Goal: Find specific page/section: Find specific page/section

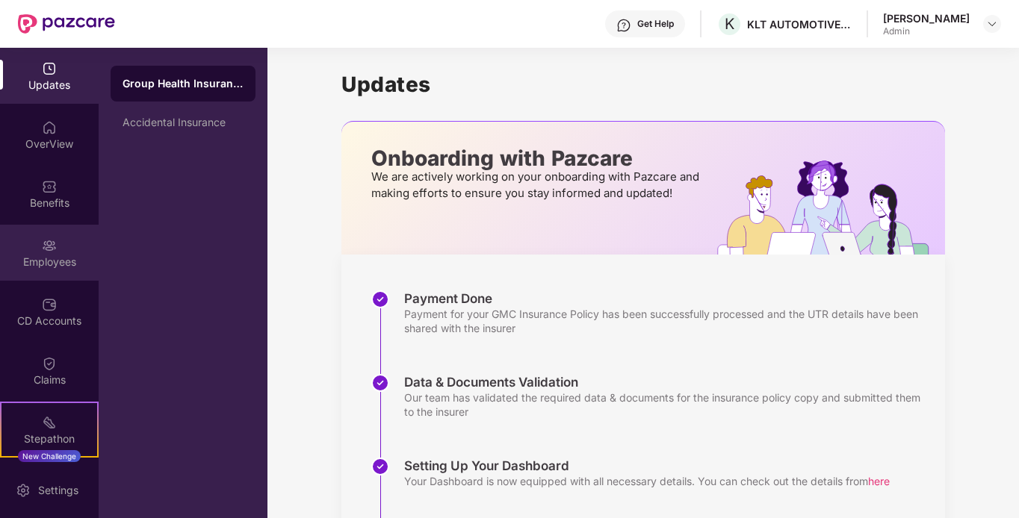
click at [28, 233] on div "Employees" at bounding box center [49, 253] width 99 height 56
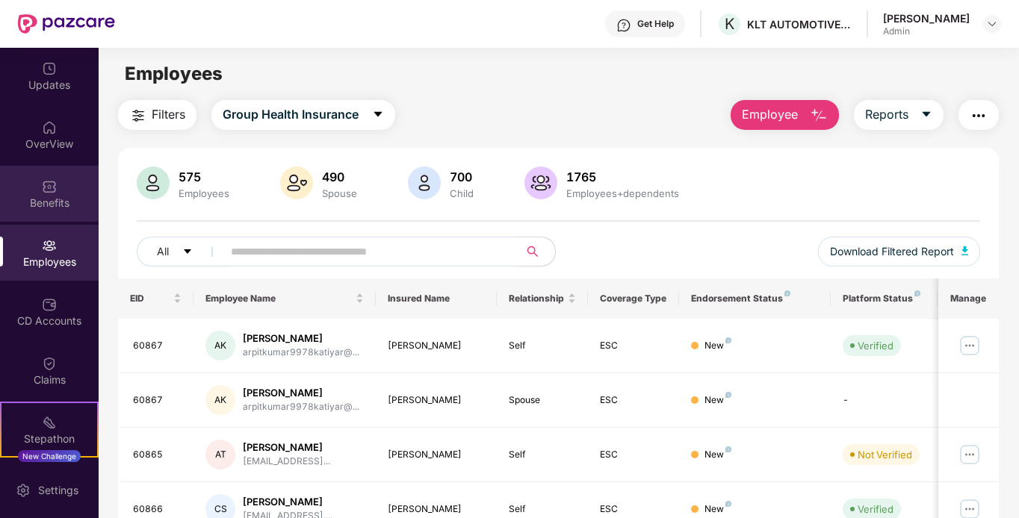
click at [46, 193] on img at bounding box center [49, 186] width 15 height 15
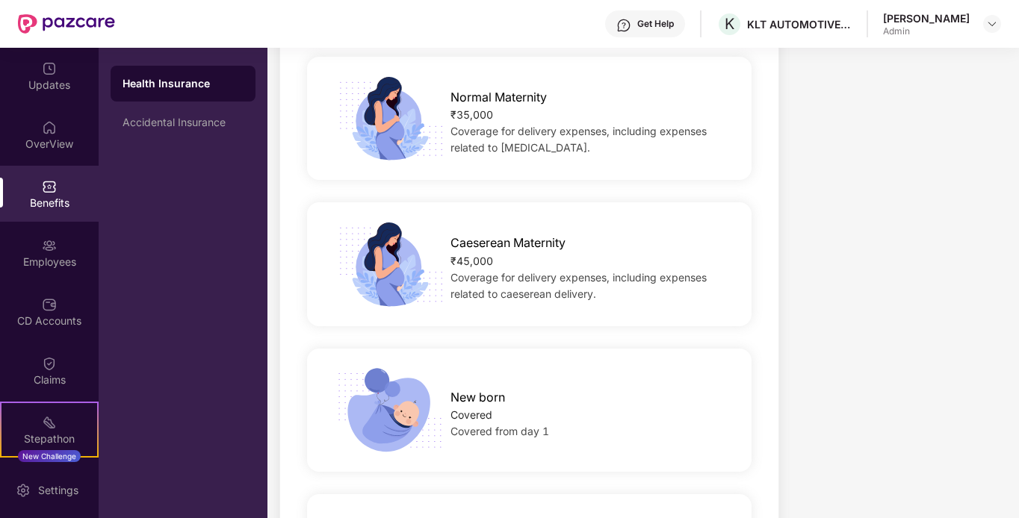
scroll to position [1830, 0]
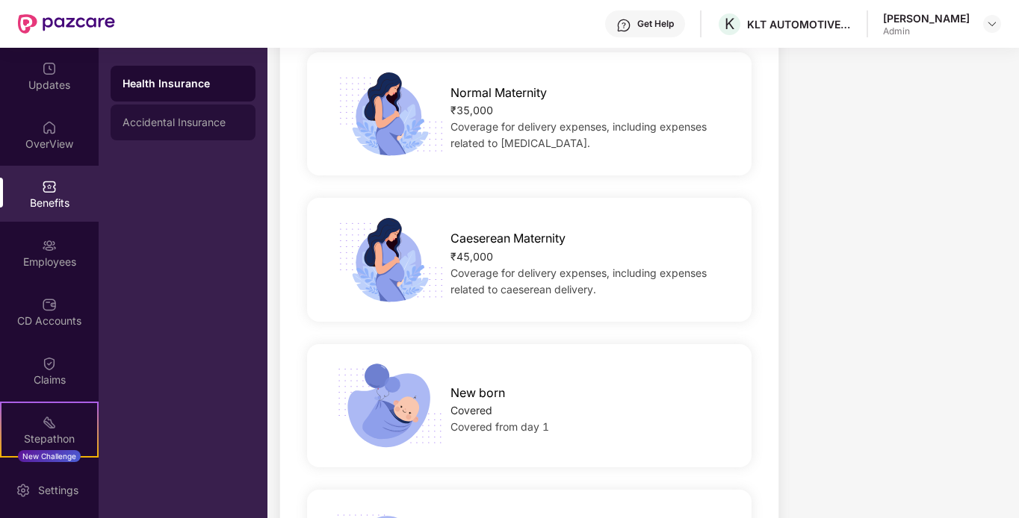
click at [131, 123] on div "Accidental Insurance" at bounding box center [182, 122] width 121 height 12
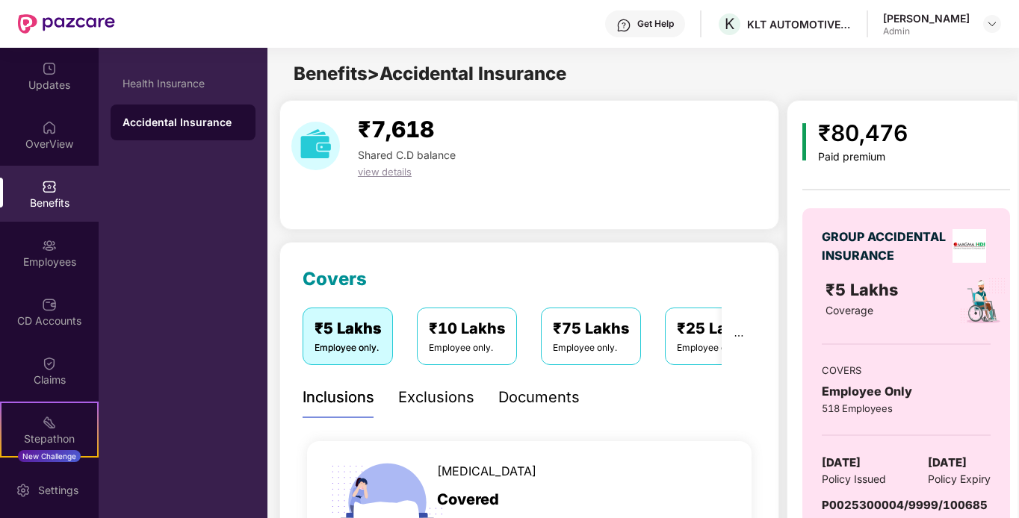
scroll to position [75, 0]
